Goal: Check status

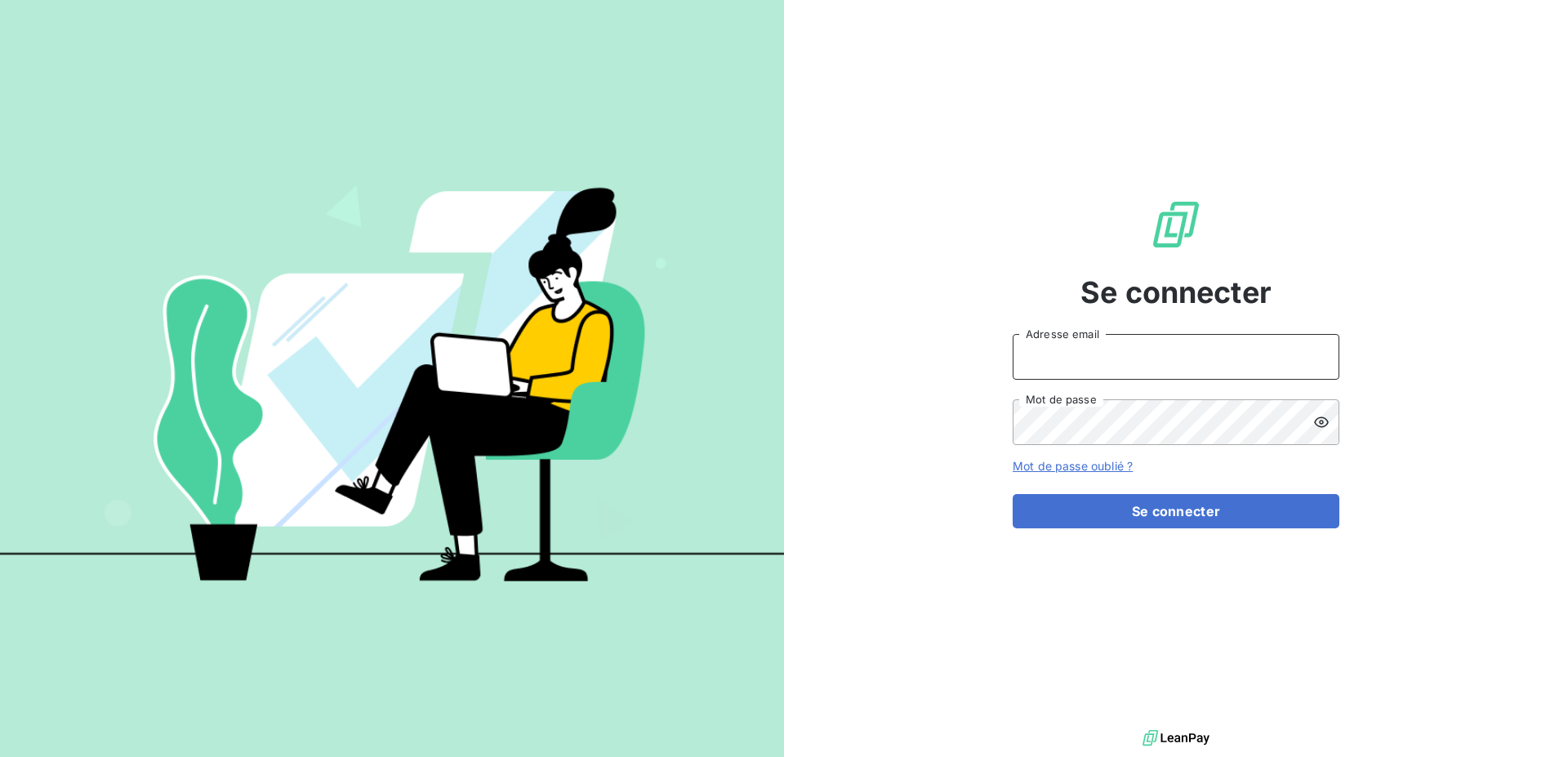
click at [1082, 352] on input "Adresse email" at bounding box center [1176, 356] width 327 height 46
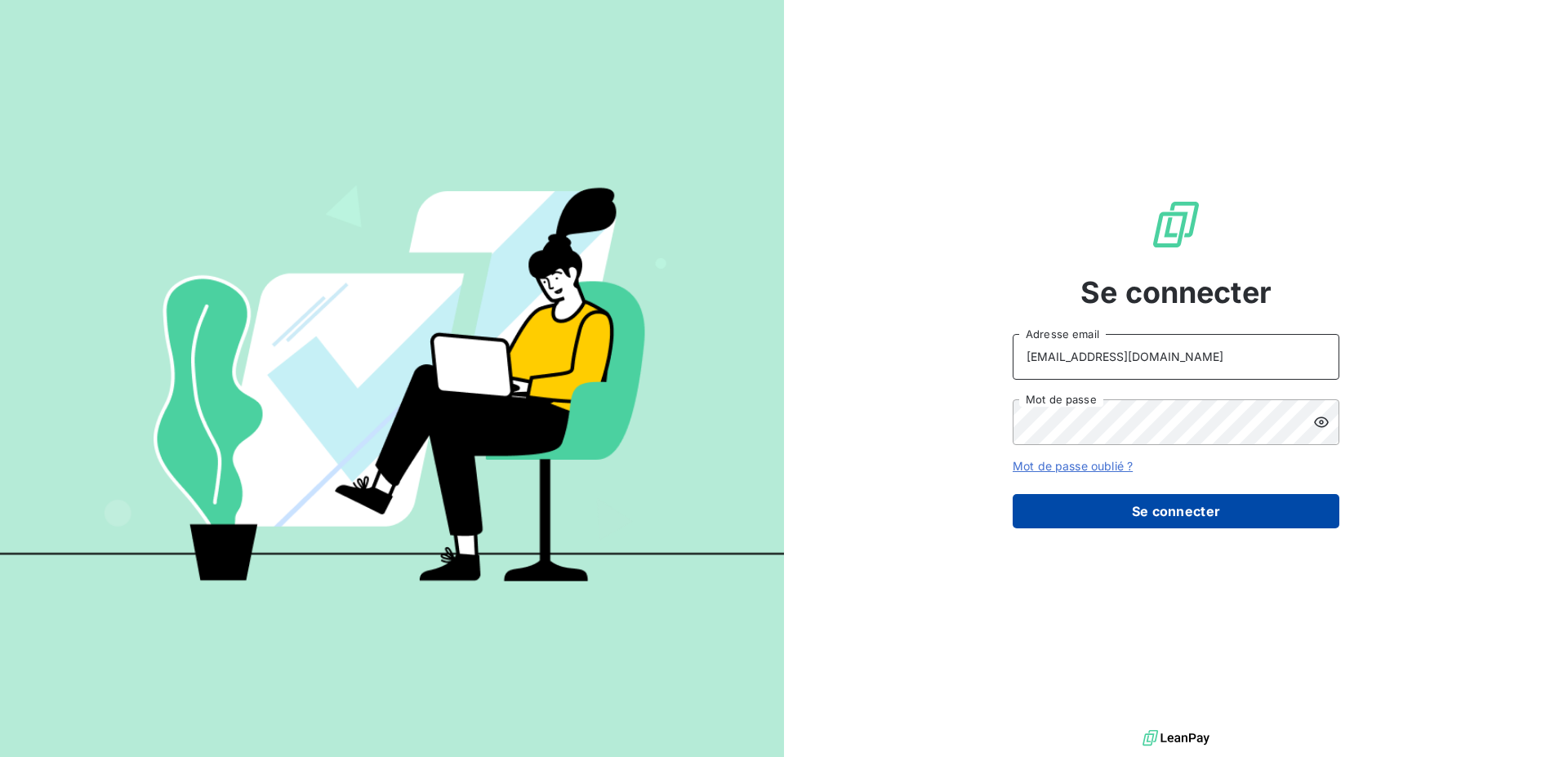
type input "[EMAIL_ADDRESS][DOMAIN_NAME]"
click at [1140, 511] on button "Se connecter" at bounding box center [1176, 511] width 327 height 34
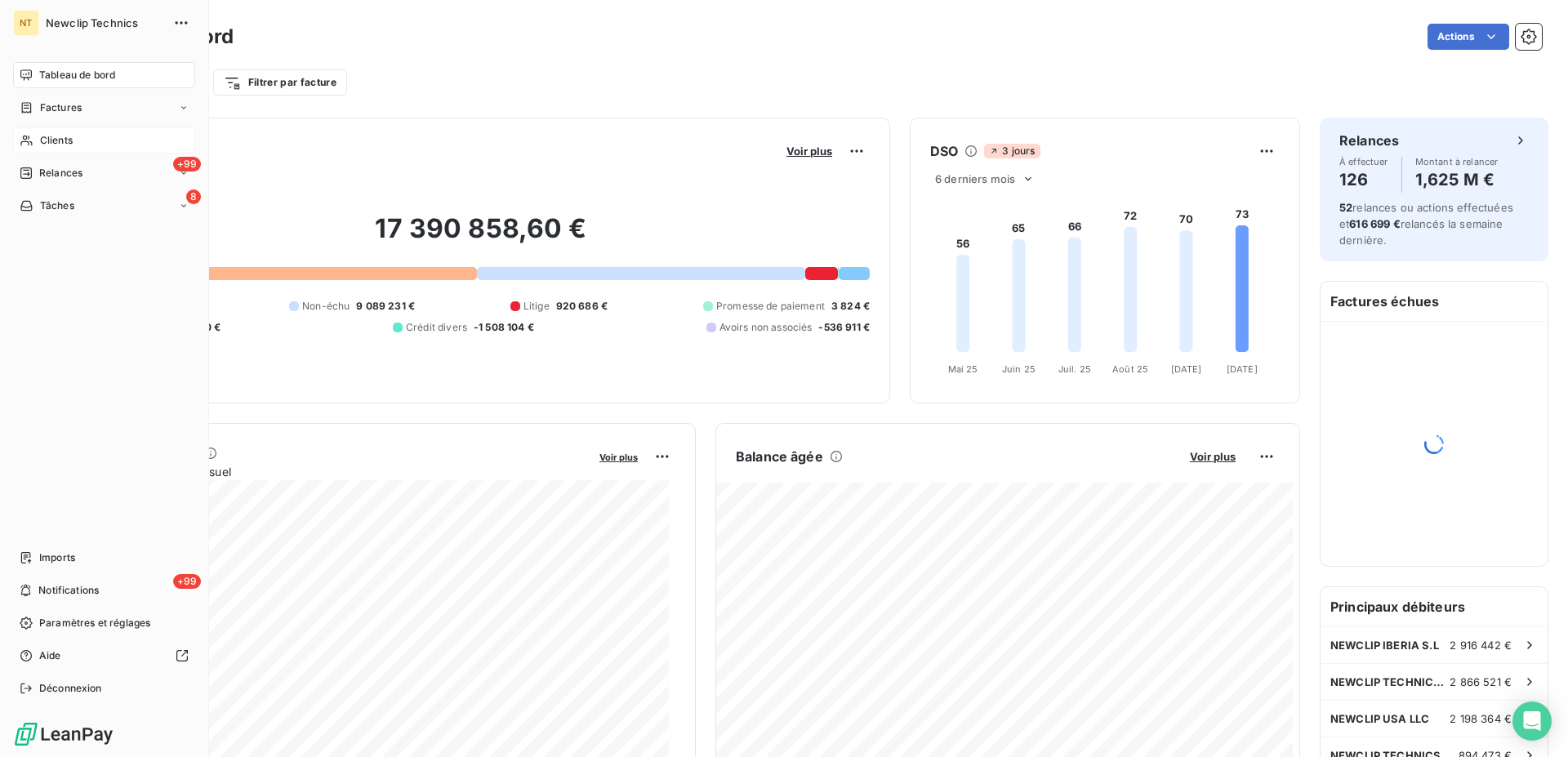
click at [67, 138] on span "Clients" at bounding box center [56, 140] width 32 height 14
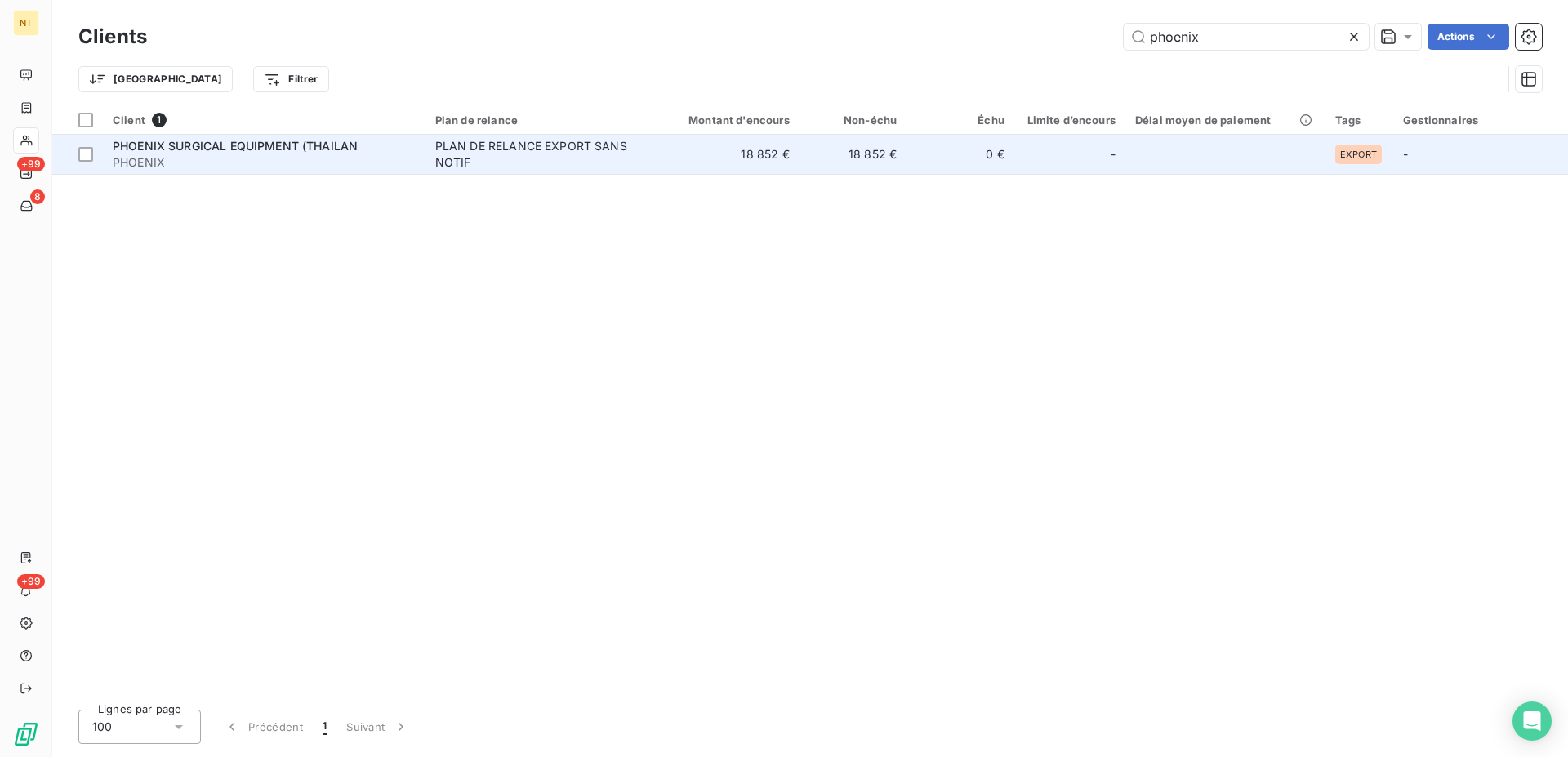
type input "phoenix"
click at [596, 165] on div "PLAN DE RELANCE EXPORT SANS NOTIF" at bounding box center [537, 154] width 204 height 32
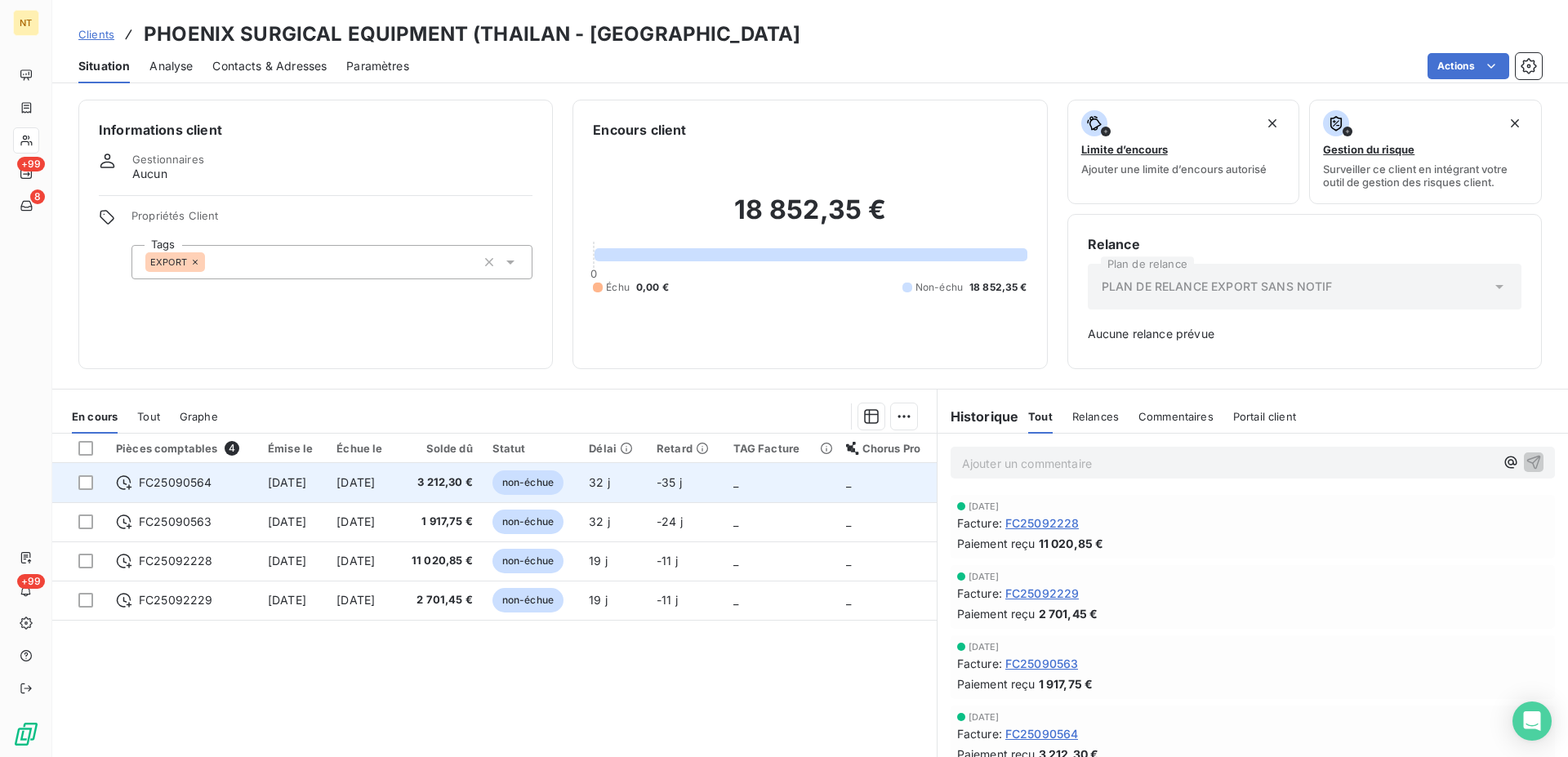
click at [184, 482] on span "FC25090564" at bounding box center [175, 483] width 74 height 16
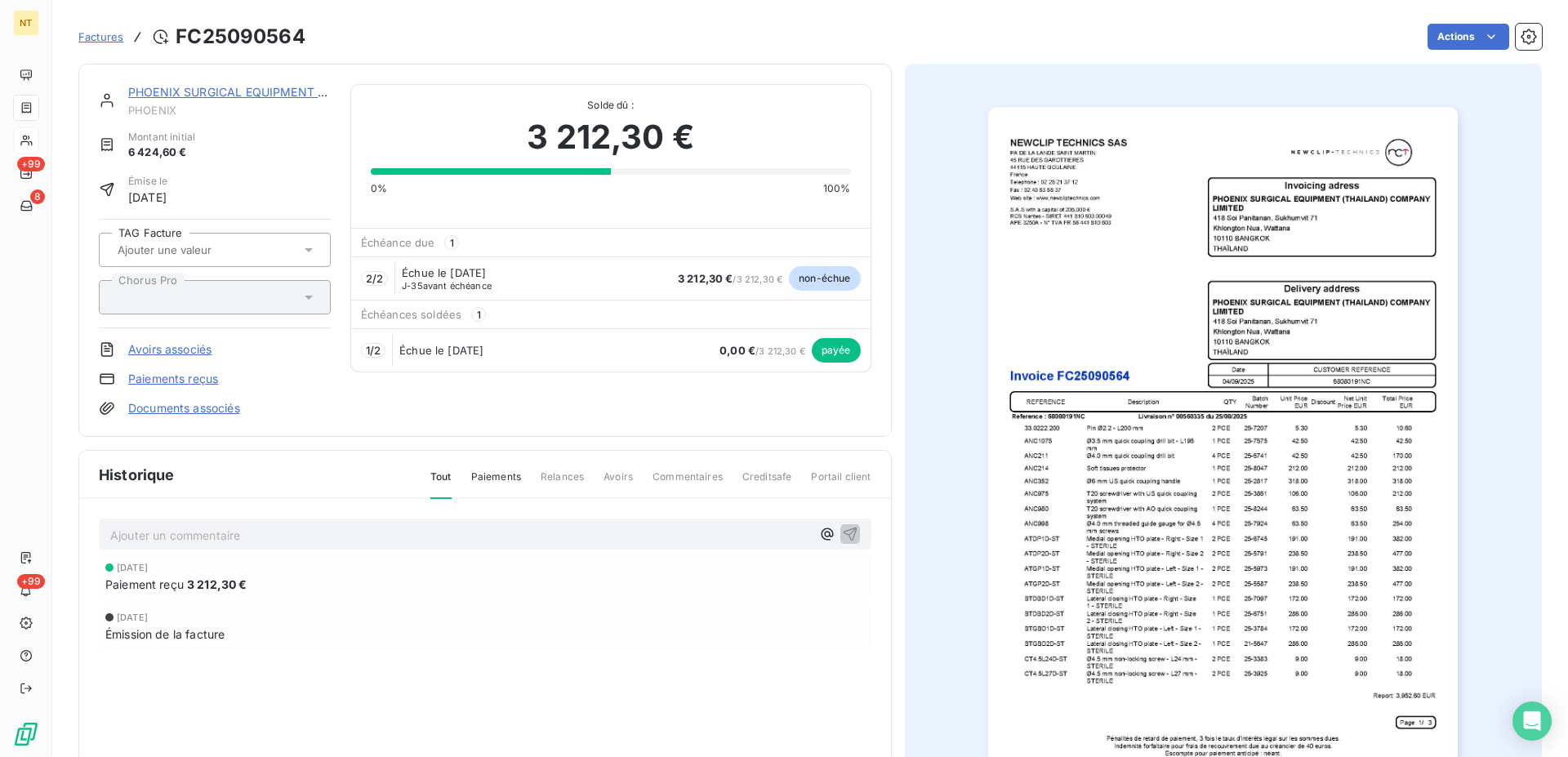
click at [1180, 249] on img "button" at bounding box center [1223, 439] width 470 height 664
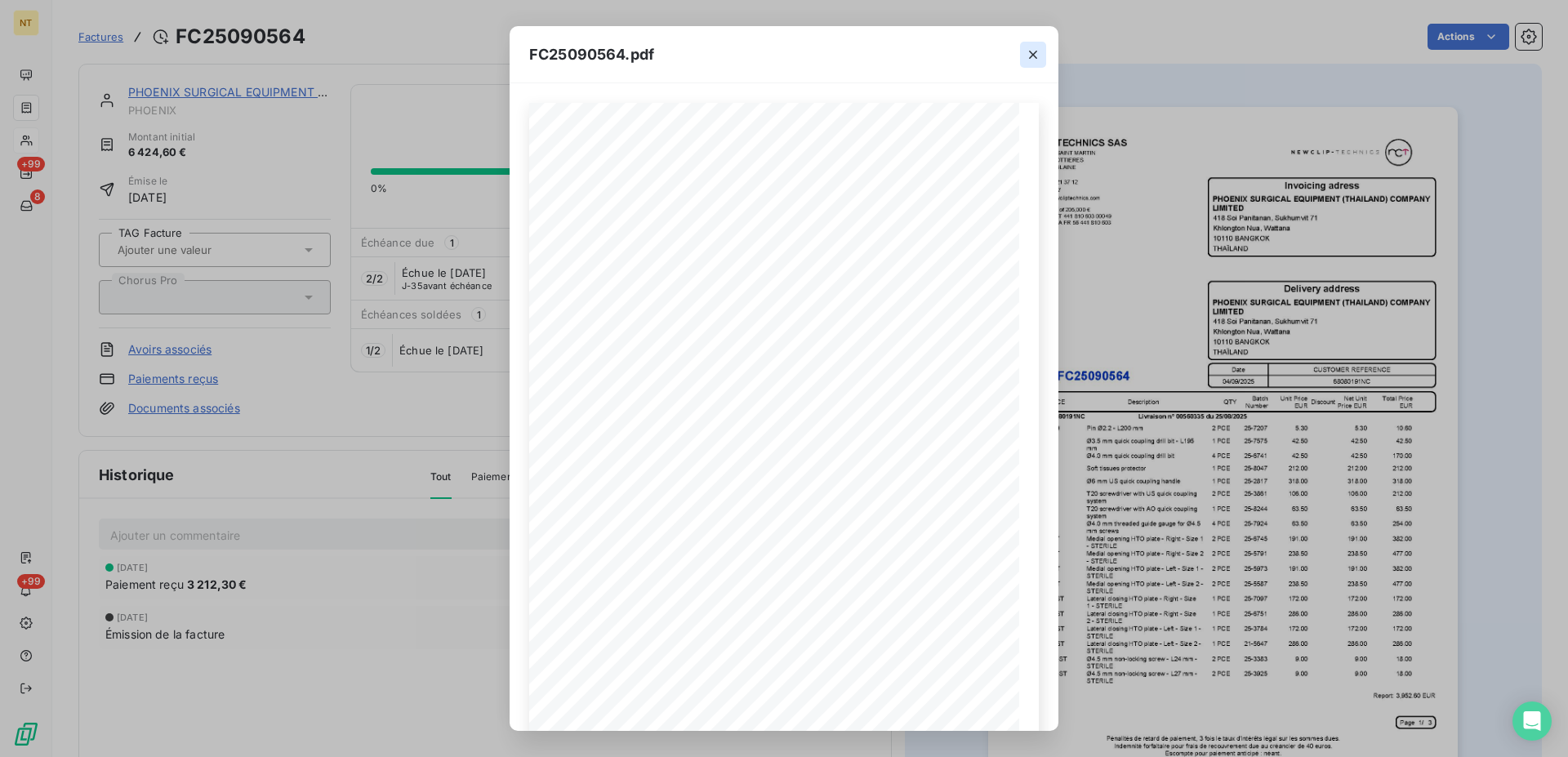
click at [1035, 58] on icon "button" at bounding box center [1034, 55] width 16 height 16
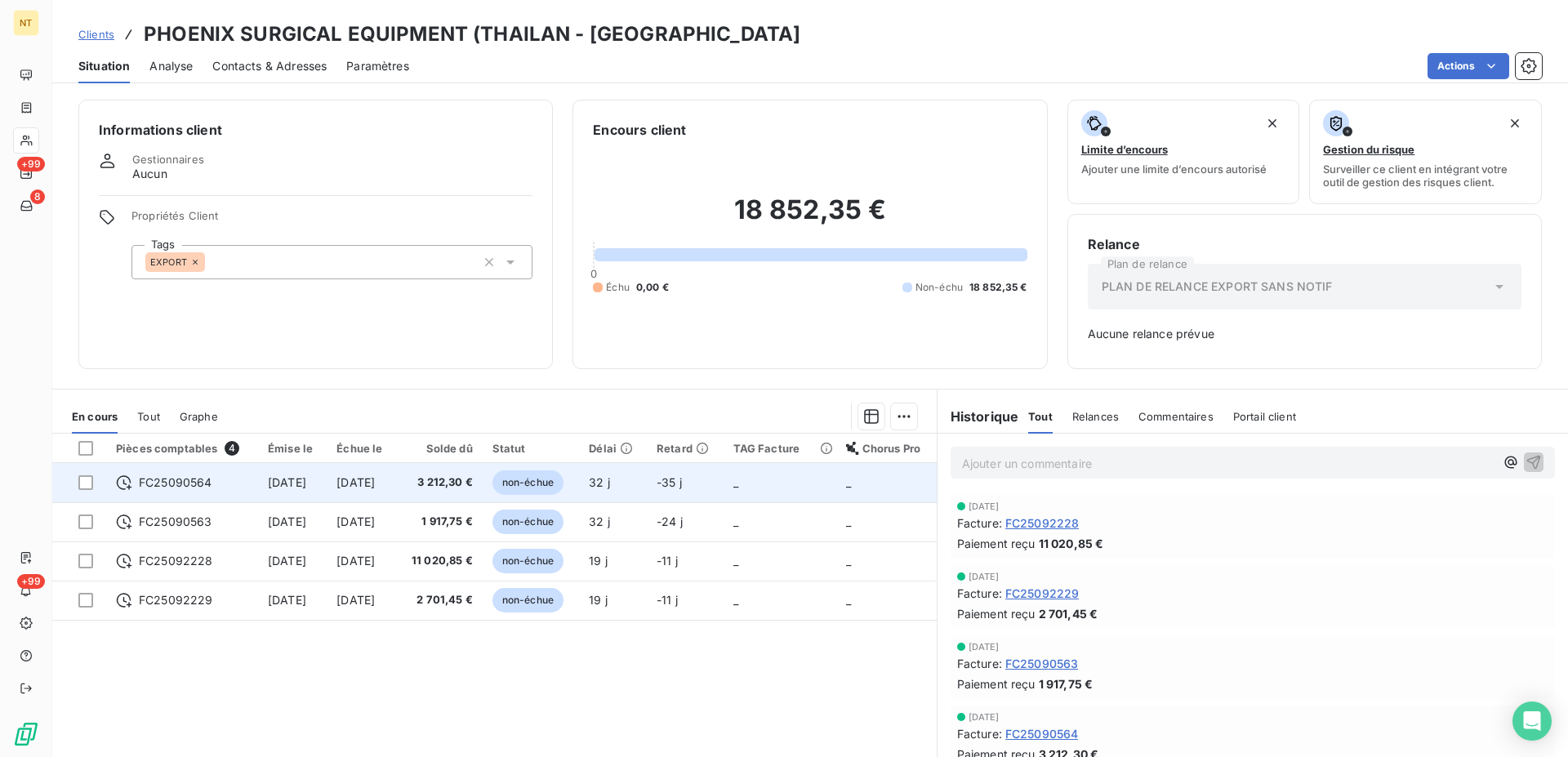
click at [375, 479] on span "[DATE]" at bounding box center [355, 481] width 39 height 13
